Goal: Find specific page/section: Find specific page/section

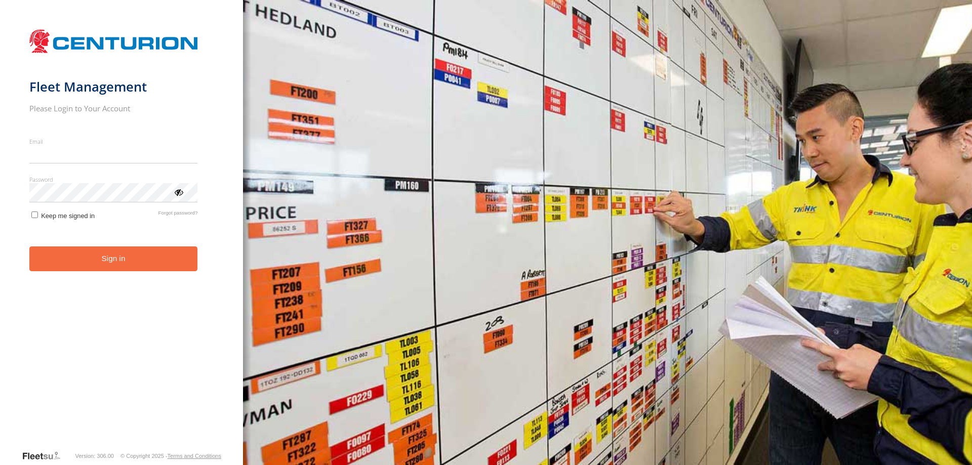
type input "**********"
click at [124, 265] on button "Sign in" at bounding box center [113, 259] width 169 height 25
click at [96, 262] on button "Sign in" at bounding box center [113, 259] width 169 height 25
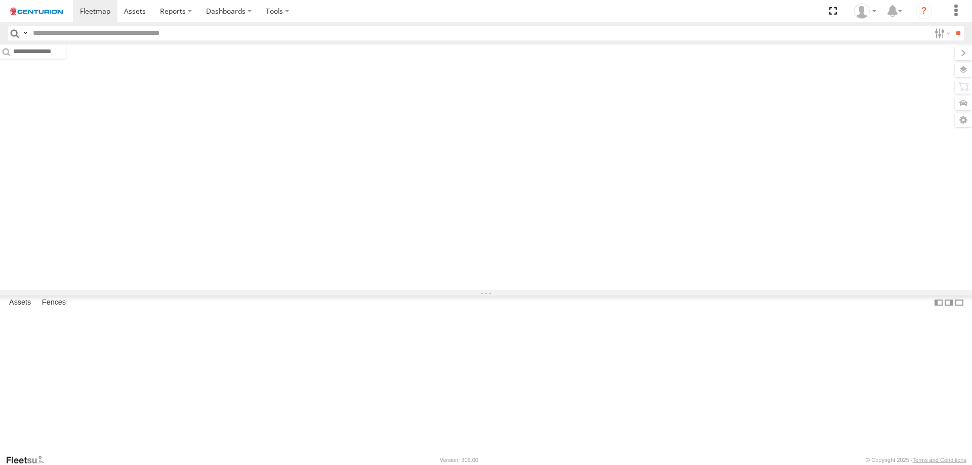
click at [85, 32] on input "text" at bounding box center [479, 33] width 901 height 15
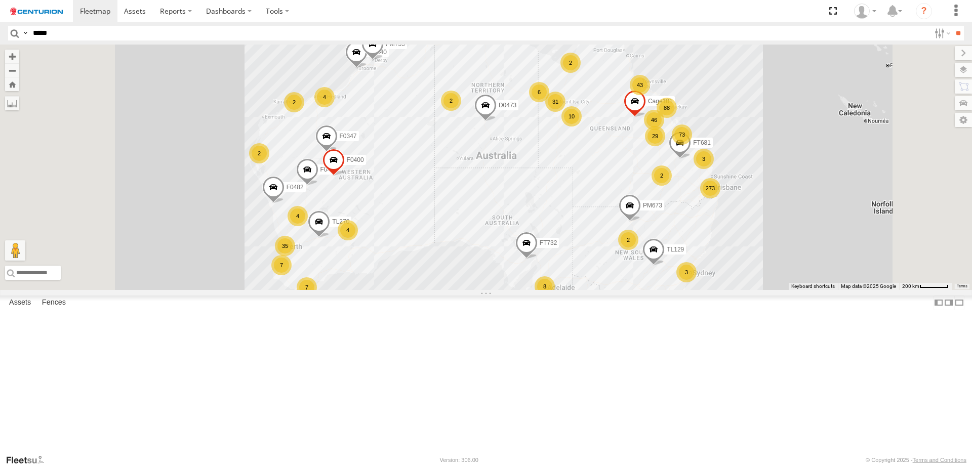
type input "*****"
click at [952, 26] on input "**" at bounding box center [958, 33] width 12 height 15
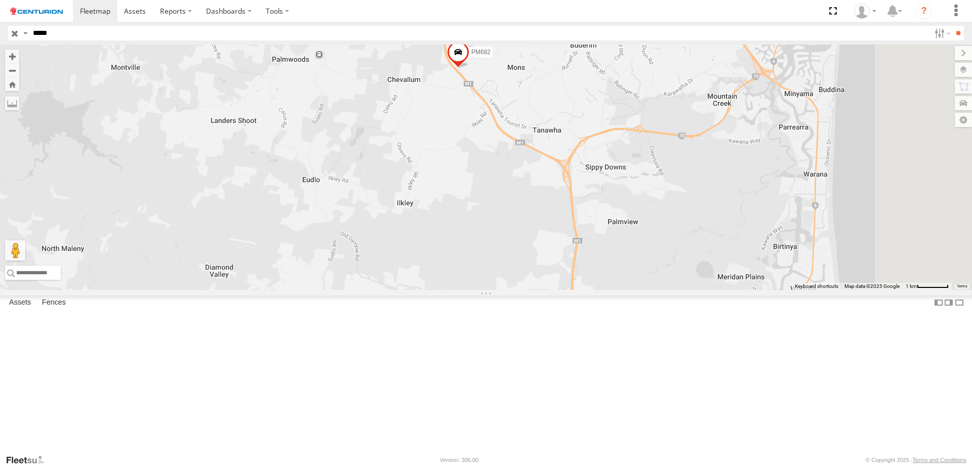
drag, startPoint x: 748, startPoint y: 358, endPoint x: 707, endPoint y: 223, distance: 140.9
click at [707, 223] on div "PM682" at bounding box center [486, 168] width 972 height 246
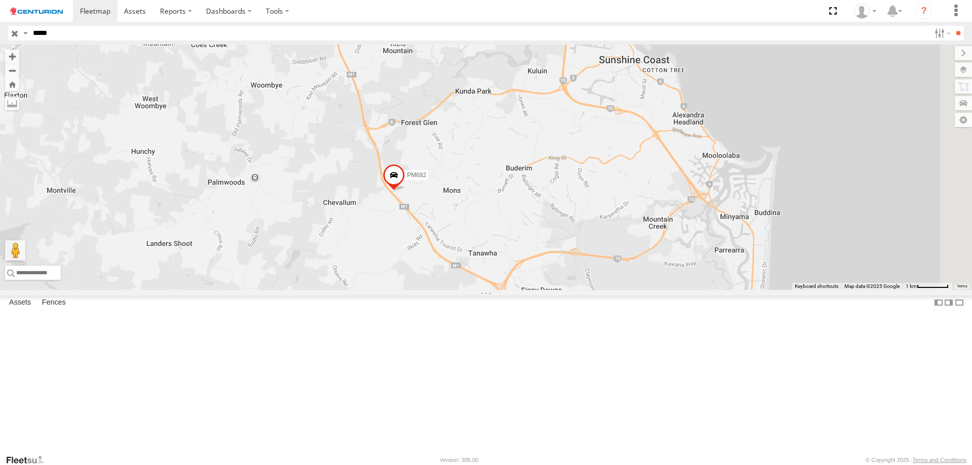
drag, startPoint x: 715, startPoint y: 362, endPoint x: 653, endPoint y: 485, distance: 137.6
click at [653, 465] on html at bounding box center [486, 232] width 972 height 465
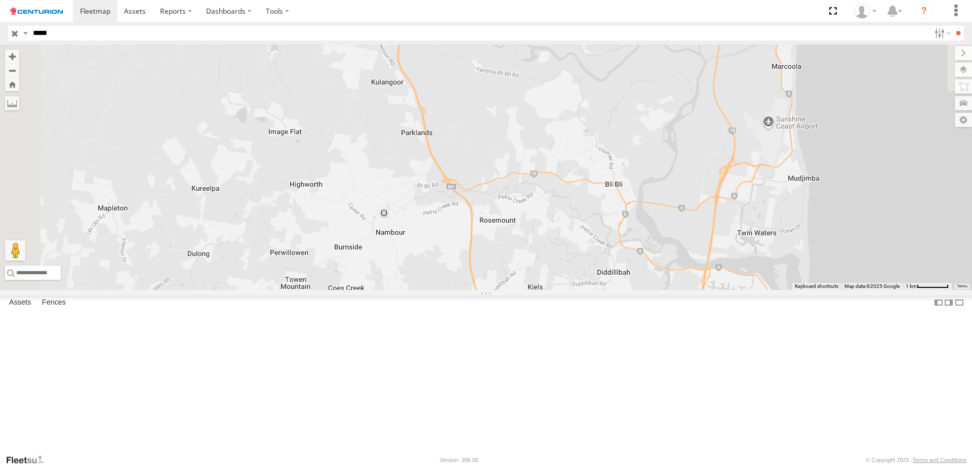
drag, startPoint x: 581, startPoint y: 240, endPoint x: 718, endPoint y: 485, distance: 280.4
click at [718, 465] on html at bounding box center [486, 232] width 972 height 465
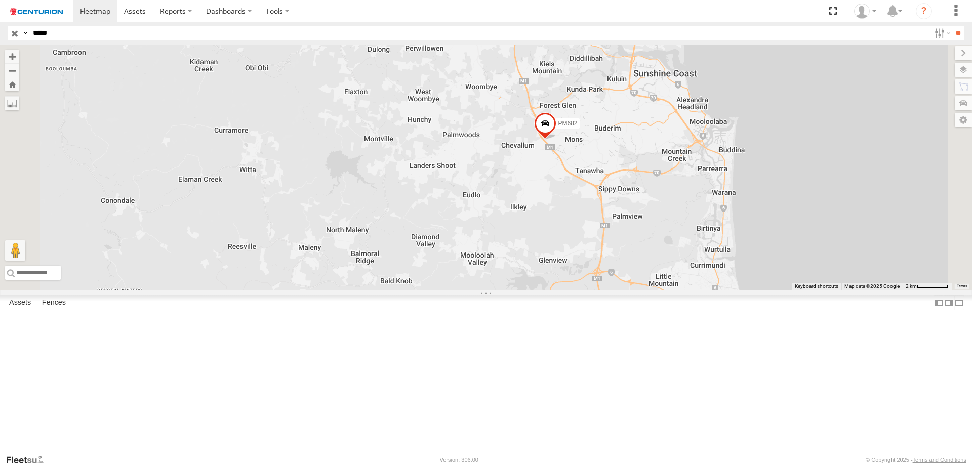
drag, startPoint x: 770, startPoint y: 414, endPoint x: 738, endPoint y: 197, distance: 219.1
click at [738, 197] on div "PM682" at bounding box center [486, 168] width 972 height 246
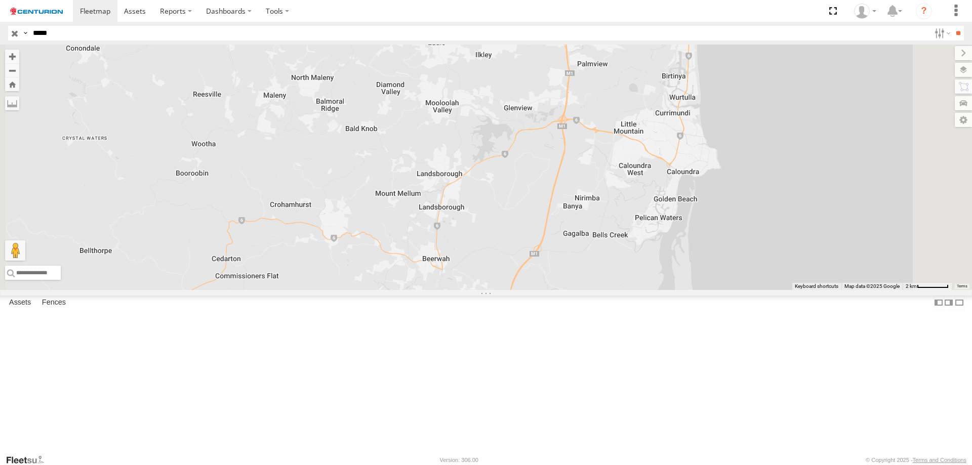
drag, startPoint x: 753, startPoint y: 323, endPoint x: 723, endPoint y: 167, distance: 158.8
click at [723, 167] on div "PM682" at bounding box center [486, 168] width 972 height 246
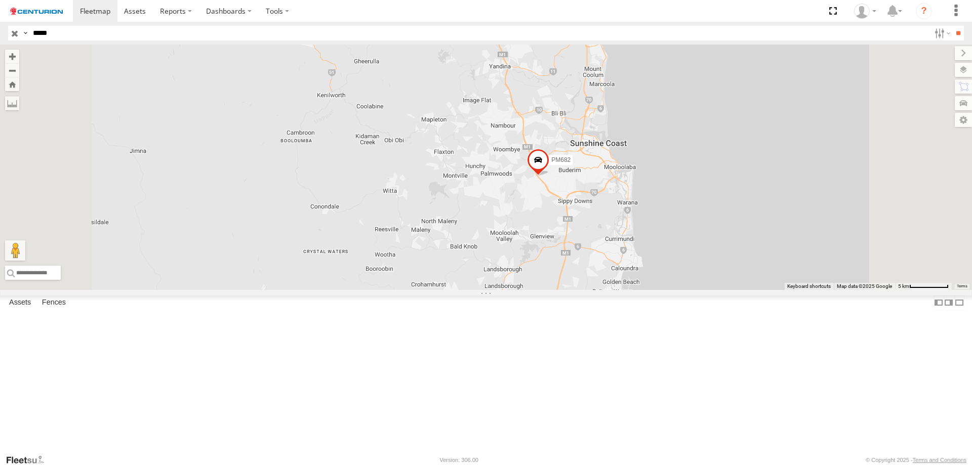
drag, startPoint x: 693, startPoint y: 121, endPoint x: 694, endPoint y: 288, distance: 166.5
click at [694, 288] on div "PM682" at bounding box center [486, 168] width 972 height 246
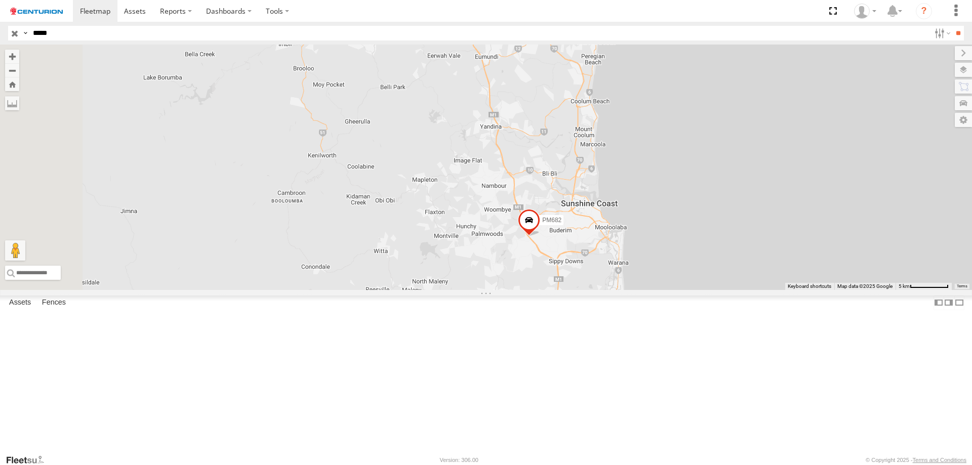
drag, startPoint x: 711, startPoint y: 374, endPoint x: 688, endPoint y: 395, distance: 30.8
click at [702, 290] on div "PM682" at bounding box center [486, 168] width 972 height 246
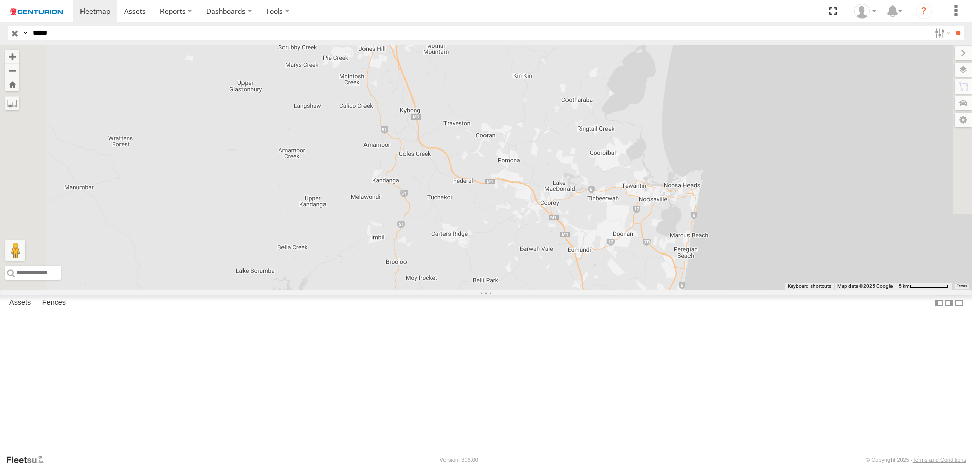
drag, startPoint x: 626, startPoint y: 157, endPoint x: 721, endPoint y: 354, distance: 218.3
click at [721, 290] on div "PM682" at bounding box center [486, 168] width 972 height 246
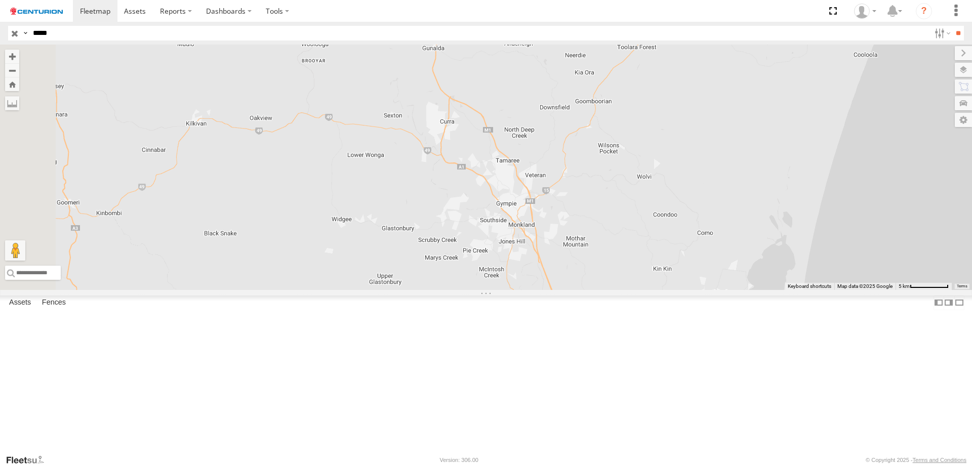
drag, startPoint x: 581, startPoint y: 93, endPoint x: 727, endPoint y: 302, distance: 254.9
click at [727, 290] on div "PM682" at bounding box center [486, 168] width 972 height 246
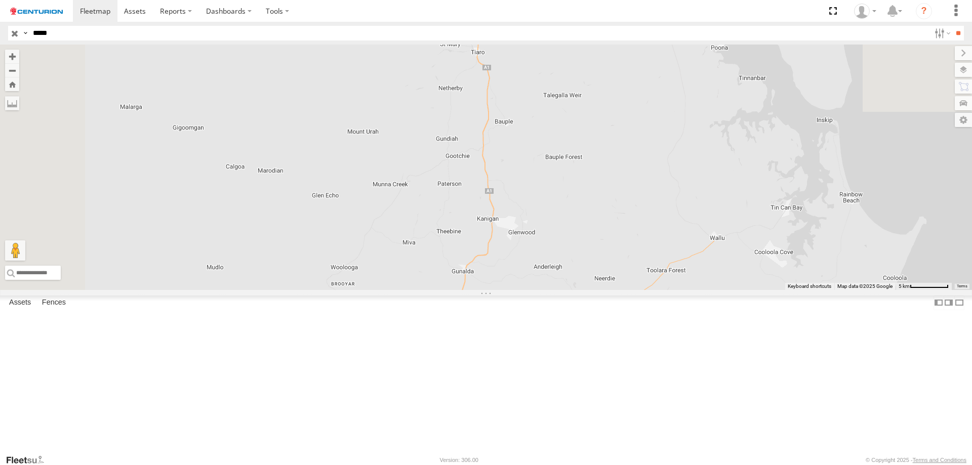
drag, startPoint x: 659, startPoint y: 127, endPoint x: 682, endPoint y: 335, distance: 208.8
click at [682, 290] on div "PM682" at bounding box center [486, 168] width 972 height 246
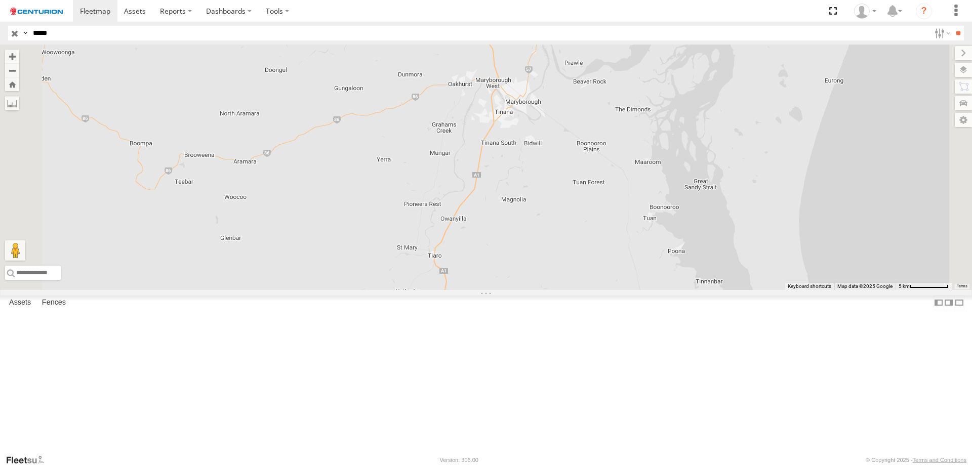
drag, startPoint x: 677, startPoint y: 130, endPoint x: 625, endPoint y: 302, distance: 179.8
click at [634, 290] on div "PM682" at bounding box center [486, 168] width 972 height 246
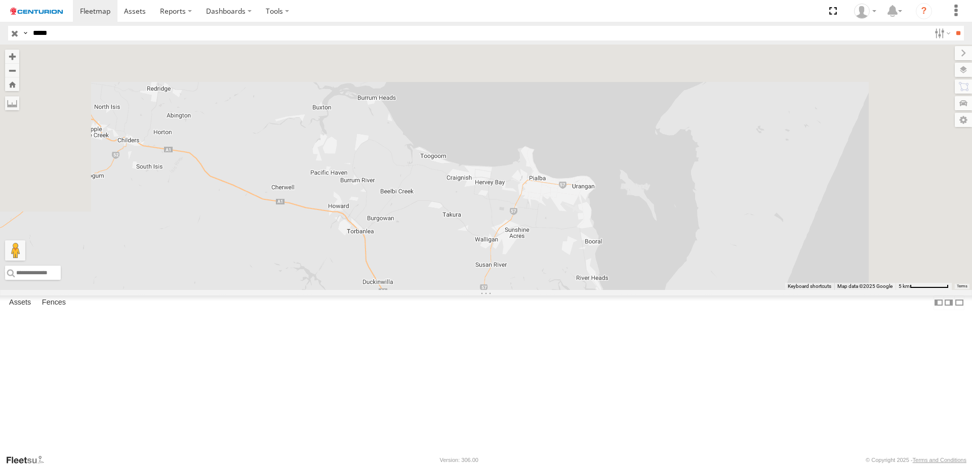
drag, startPoint x: 693, startPoint y: 175, endPoint x: 610, endPoint y: 485, distance: 321.2
click at [610, 465] on html at bounding box center [486, 232] width 972 height 465
